Goal: Transaction & Acquisition: Register for event/course

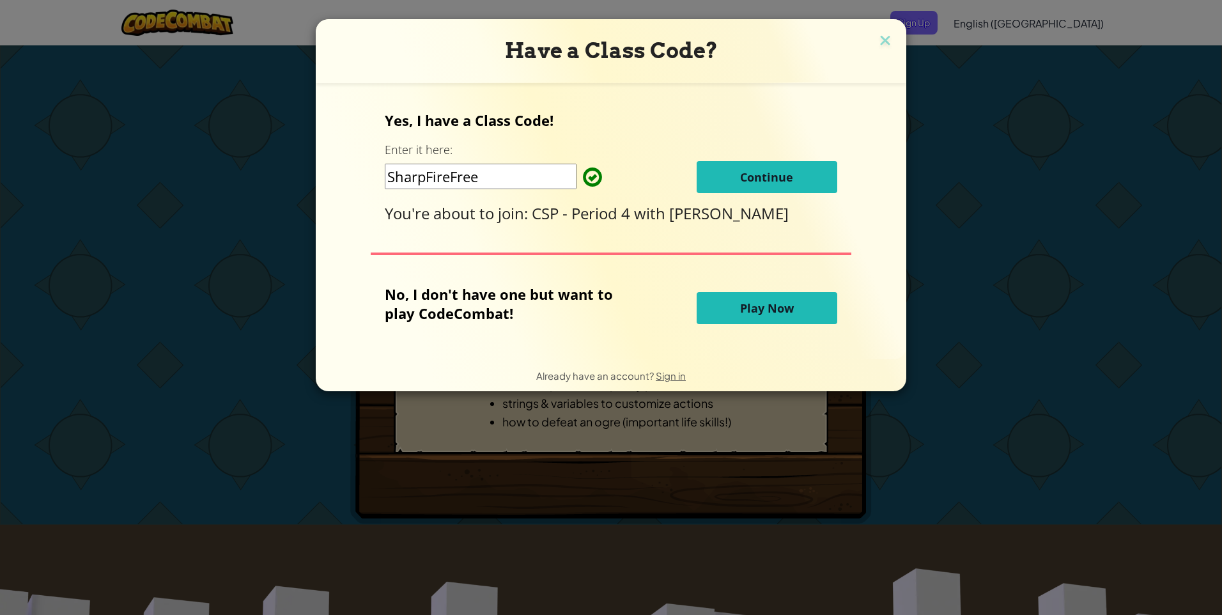
click at [741, 176] on span "Continue" at bounding box center [766, 176] width 53 height 15
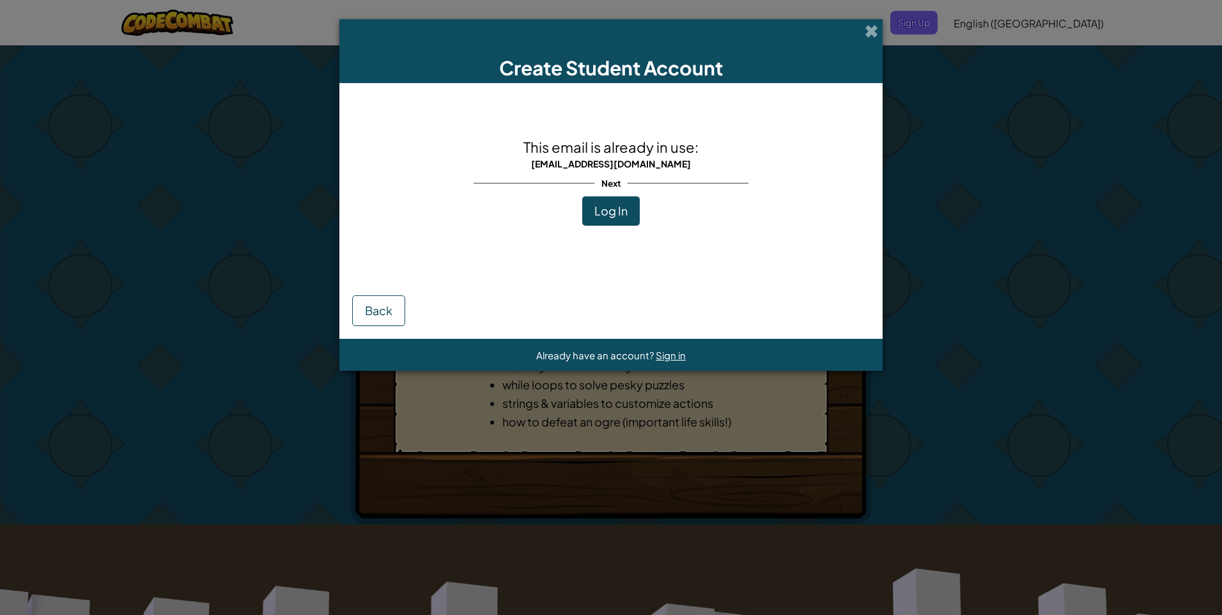
click at [600, 194] on div "Next" at bounding box center [611, 183] width 275 height 26
drag, startPoint x: 850, startPoint y: 33, endPoint x: 866, endPoint y: 32, distance: 16.7
click at [866, 32] on div "Create Student Account" at bounding box center [610, 51] width 543 height 64
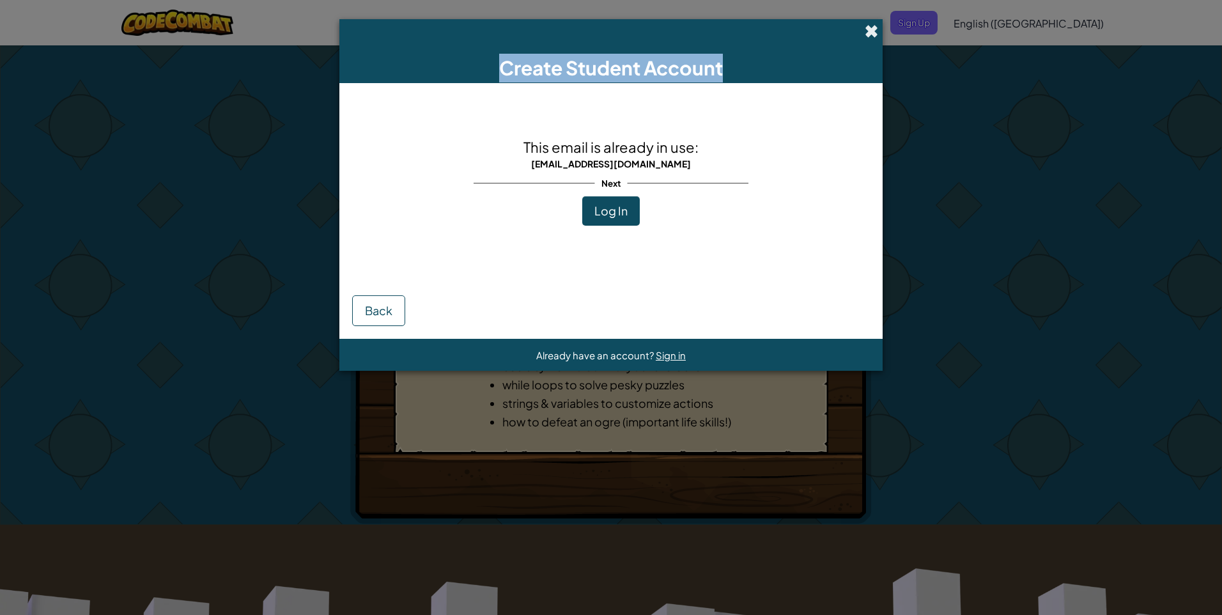
copy div "Create Student Account"
click at [873, 36] on span at bounding box center [871, 30] width 13 height 13
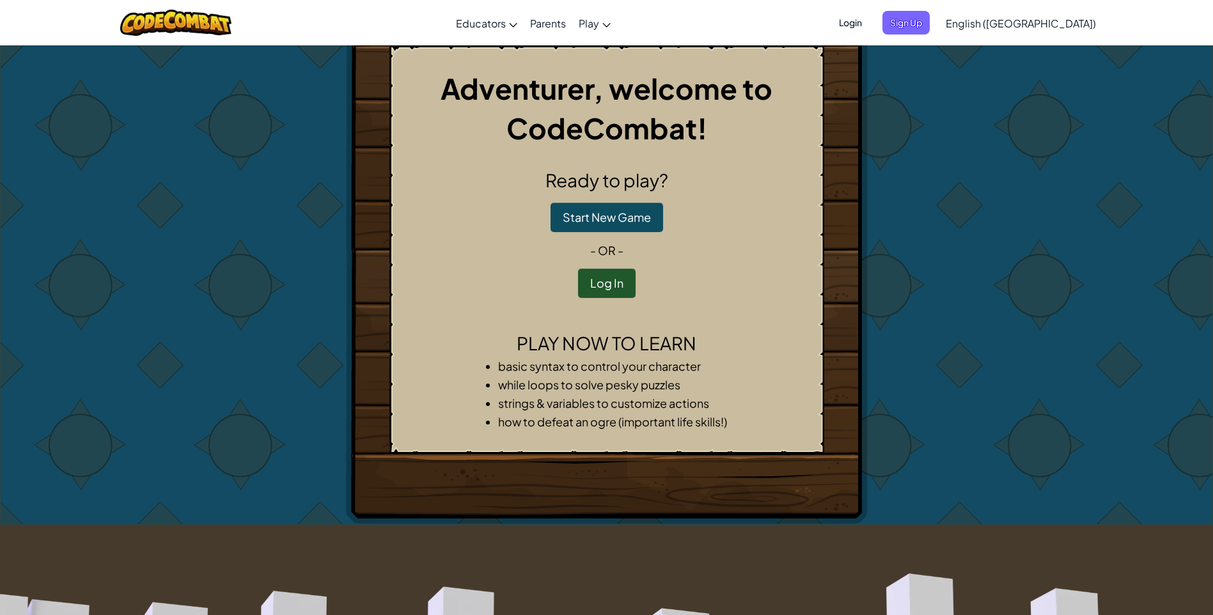
click at [869, 15] on span "Login" at bounding box center [850, 23] width 38 height 24
